Goal: Task Accomplishment & Management: Complete application form

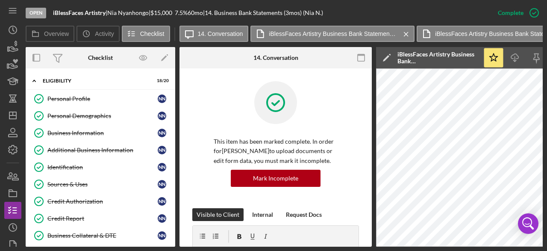
scroll to position [608, 0]
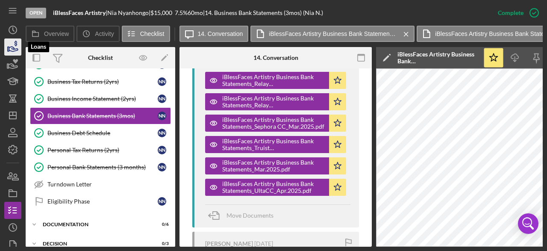
click at [10, 42] on icon "button" at bounding box center [12, 46] width 21 height 21
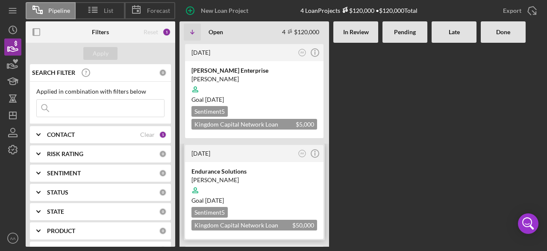
scroll to position [43, 0]
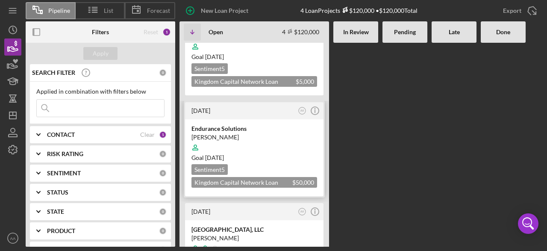
click at [251, 140] on div at bounding box center [254, 147] width 126 height 16
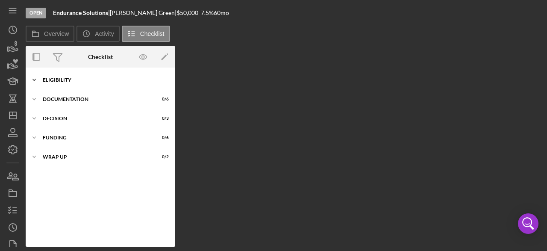
click at [60, 78] on div "ELIGIBILITY" at bounding box center [104, 79] width 122 height 5
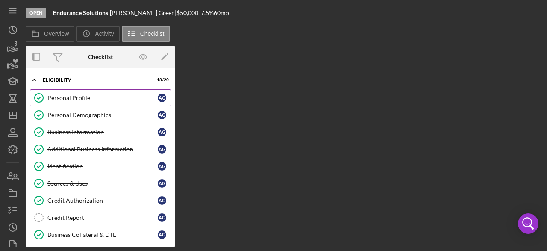
click at [68, 100] on div "Personal Profile" at bounding box center [102, 97] width 110 height 7
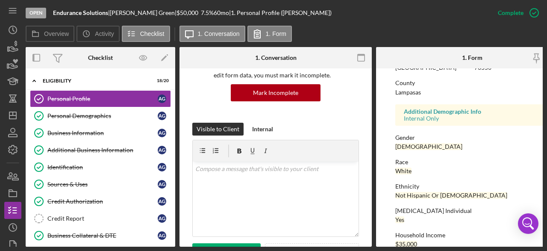
scroll to position [227, 0]
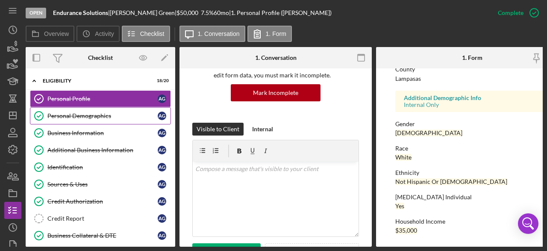
click at [86, 115] on div "Personal Demographics" at bounding box center [102, 115] width 110 height 7
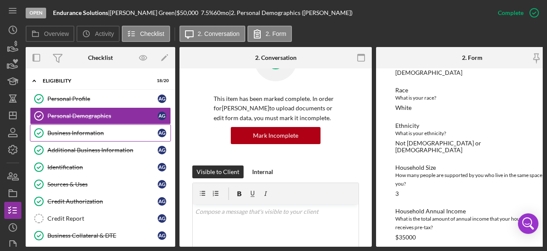
click at [81, 133] on div "Business Information" at bounding box center [102, 132] width 110 height 7
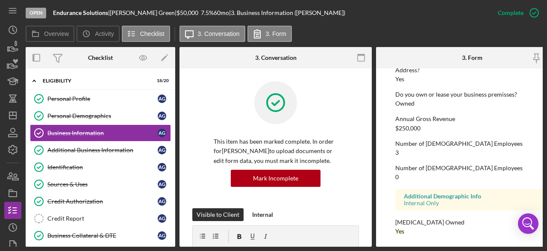
scroll to position [473, 0]
click at [90, 148] on div "Additional Business Information" at bounding box center [102, 150] width 110 height 7
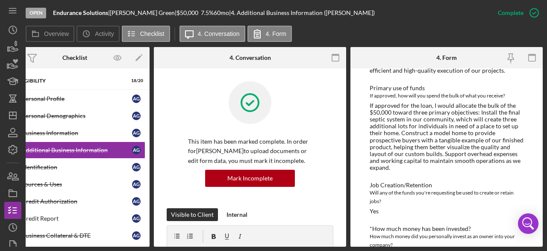
scroll to position [281, 0]
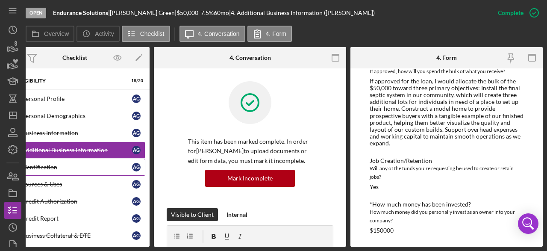
click at [48, 166] on div "Identification" at bounding box center [77, 167] width 110 height 7
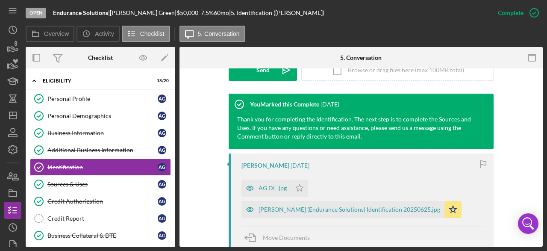
scroll to position [299, 0]
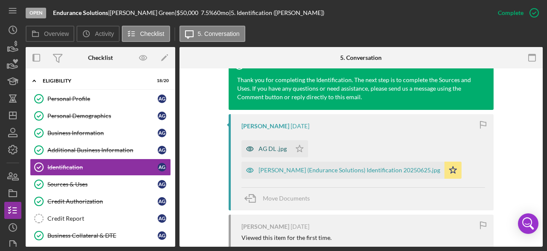
click at [273, 148] on div "AG DL .jpg" at bounding box center [273, 148] width 28 height 7
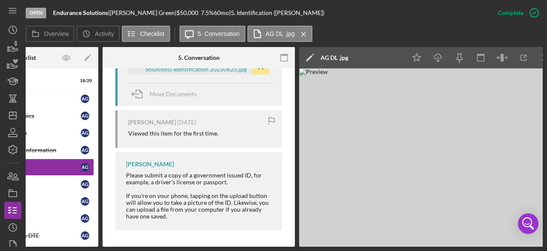
scroll to position [344, 0]
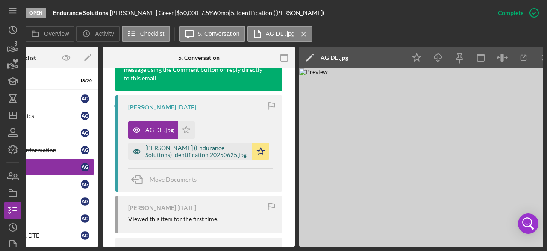
click at [176, 150] on div "[PERSON_NAME] (Endurance Solutions) Identification 20250625.jpg" at bounding box center [196, 151] width 103 height 14
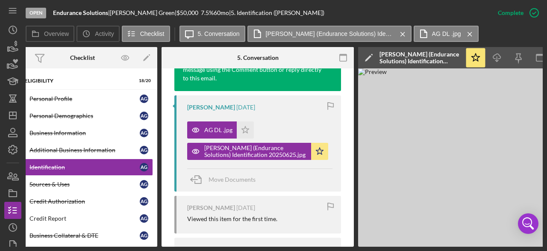
scroll to position [0, 0]
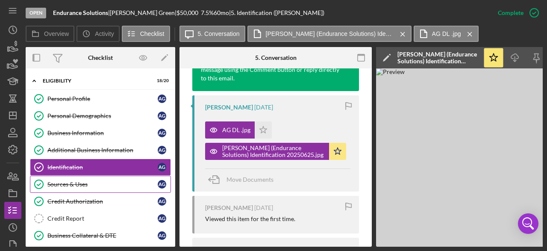
click at [79, 186] on link "Sources & Uses Sources & Uses A G" at bounding box center [100, 184] width 141 height 17
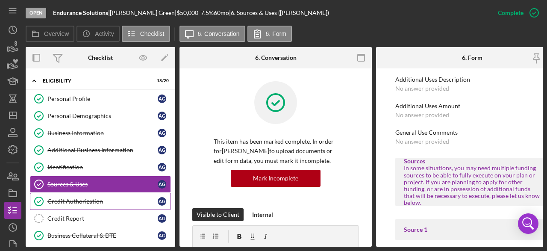
click at [95, 203] on link "Credit Authorization Credit Authorization A G" at bounding box center [100, 201] width 141 height 17
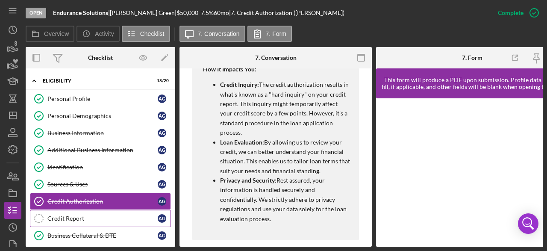
scroll to position [43, 0]
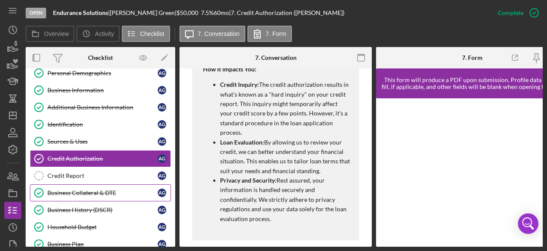
click at [91, 195] on link "Business Collateral & DTE Business Collateral & DTE A G" at bounding box center [100, 192] width 141 height 17
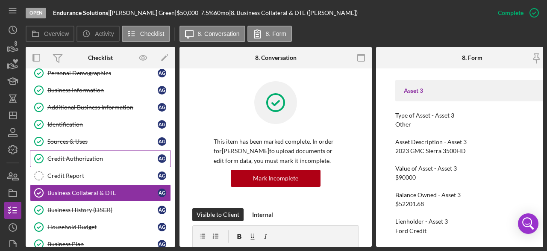
scroll to position [85, 0]
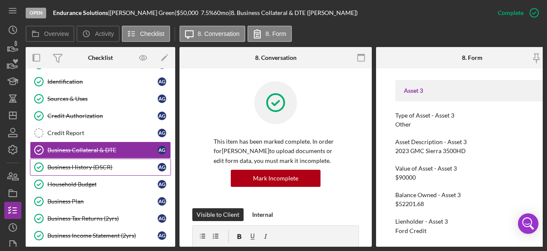
click at [87, 166] on div "Business History (DSCR)" at bounding box center [102, 167] width 110 height 7
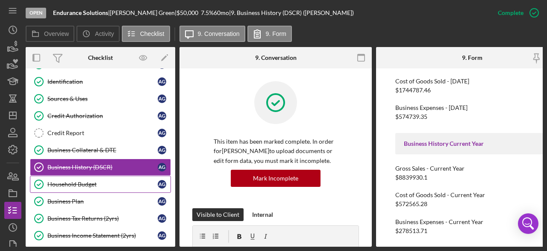
click at [82, 182] on div "Household Budget" at bounding box center [102, 184] width 110 height 7
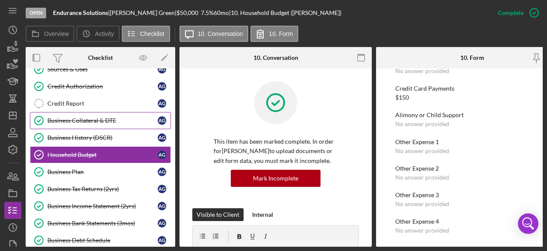
scroll to position [128, 0]
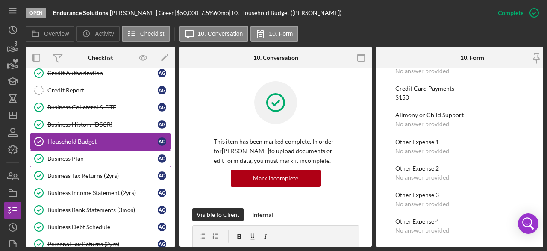
click at [93, 155] on div "Business Plan" at bounding box center [102, 158] width 110 height 7
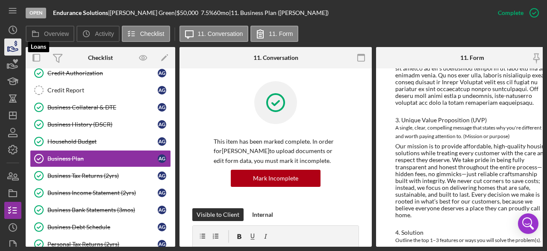
click at [12, 50] on icon "button" at bounding box center [12, 46] width 21 height 21
